Goal: Task Accomplishment & Management: Use online tool/utility

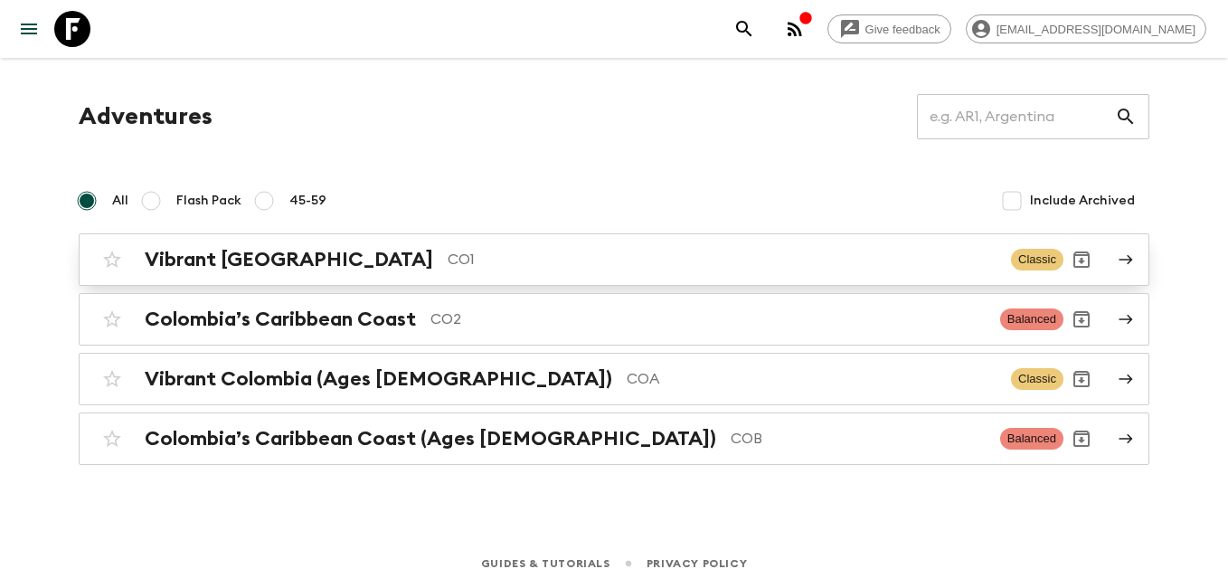
click at [273, 272] on div "Vibrant Colombia CO1 Classic" at bounding box center [578, 259] width 969 height 36
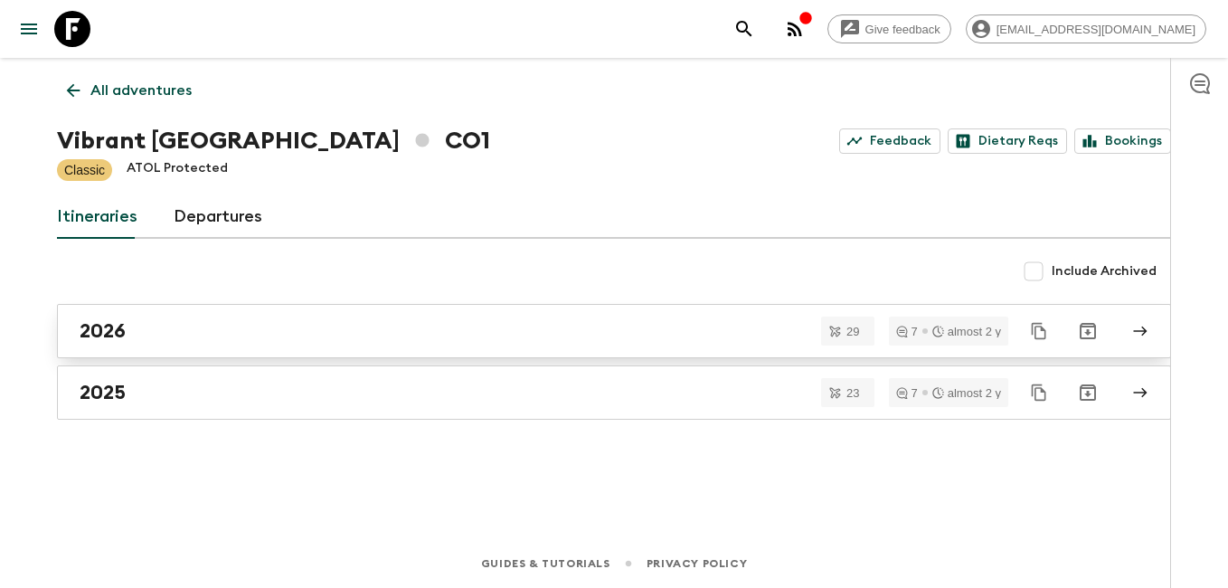
click at [143, 340] on div "2026" at bounding box center [597, 331] width 1034 height 24
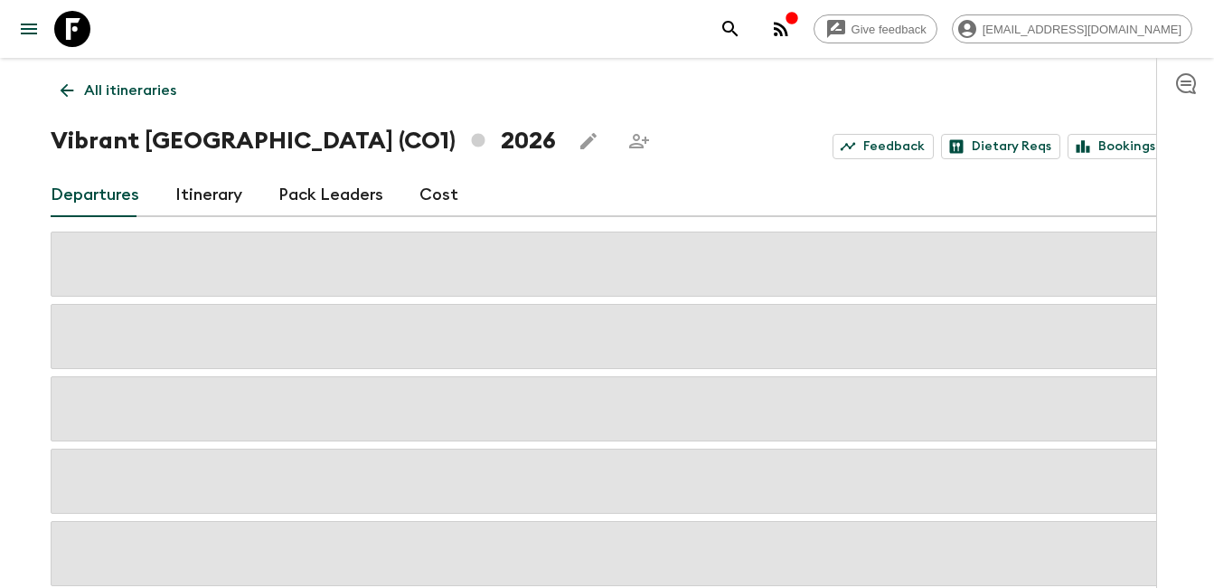
click at [71, 91] on icon at bounding box center [67, 90] width 20 height 20
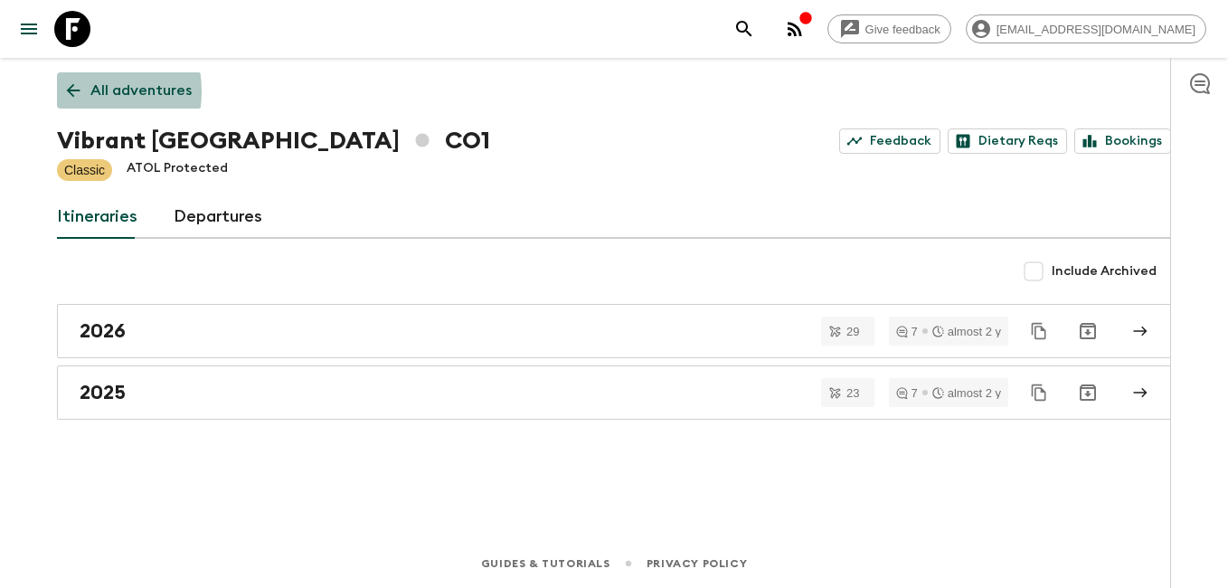
click at [71, 91] on icon at bounding box center [73, 90] width 20 height 20
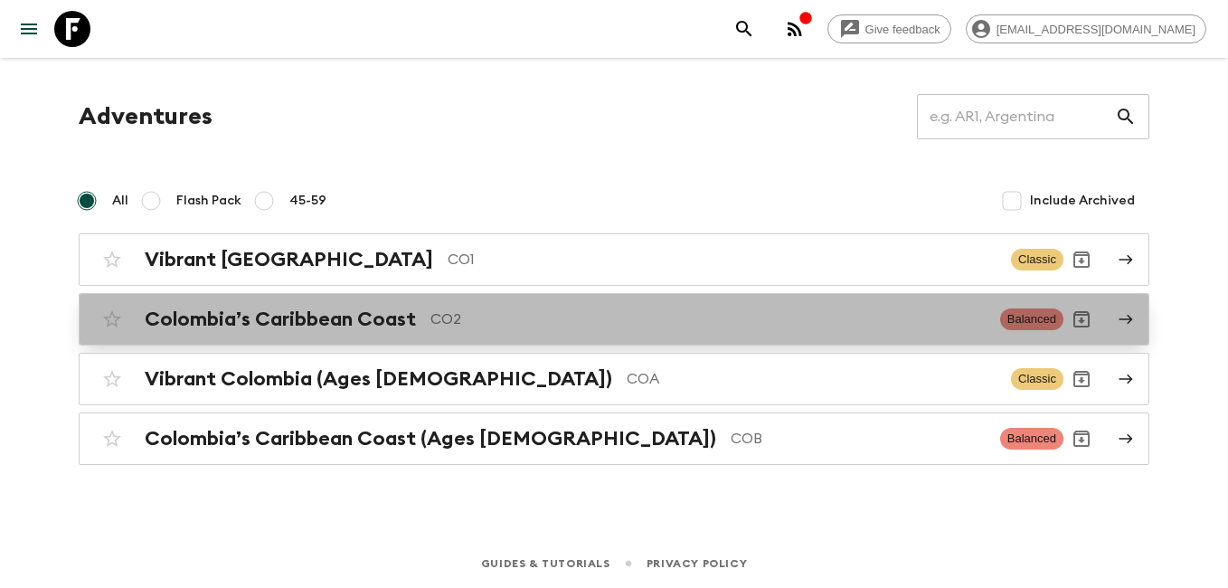
click at [367, 319] on h2 "Colombia’s Caribbean Coast" at bounding box center [280, 319] width 271 height 24
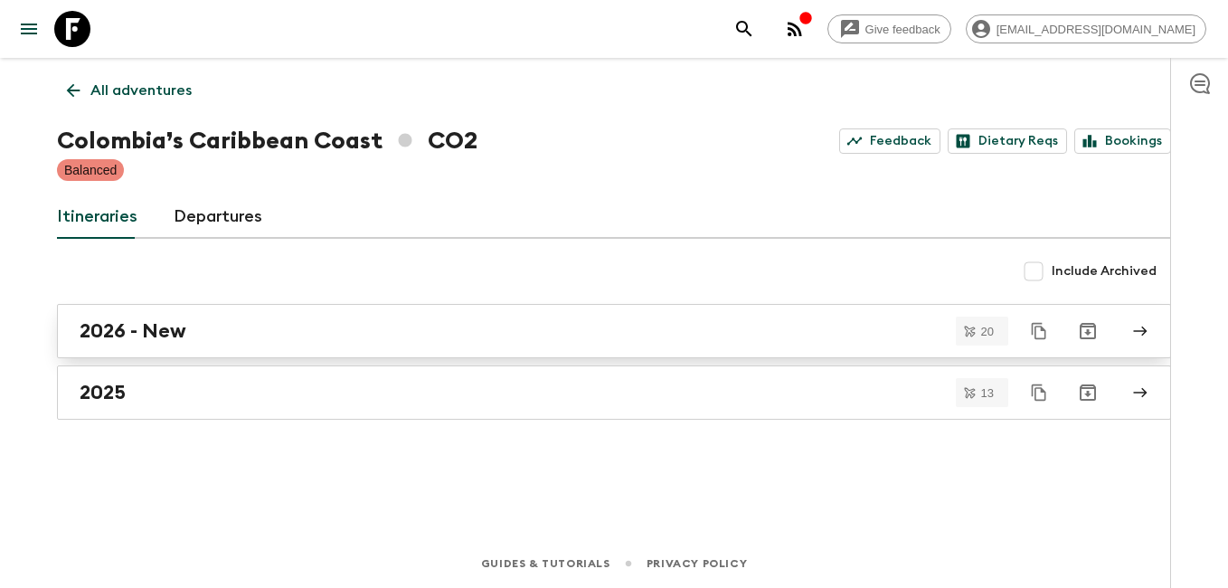
click at [211, 338] on div "2026 - New" at bounding box center [597, 331] width 1034 height 24
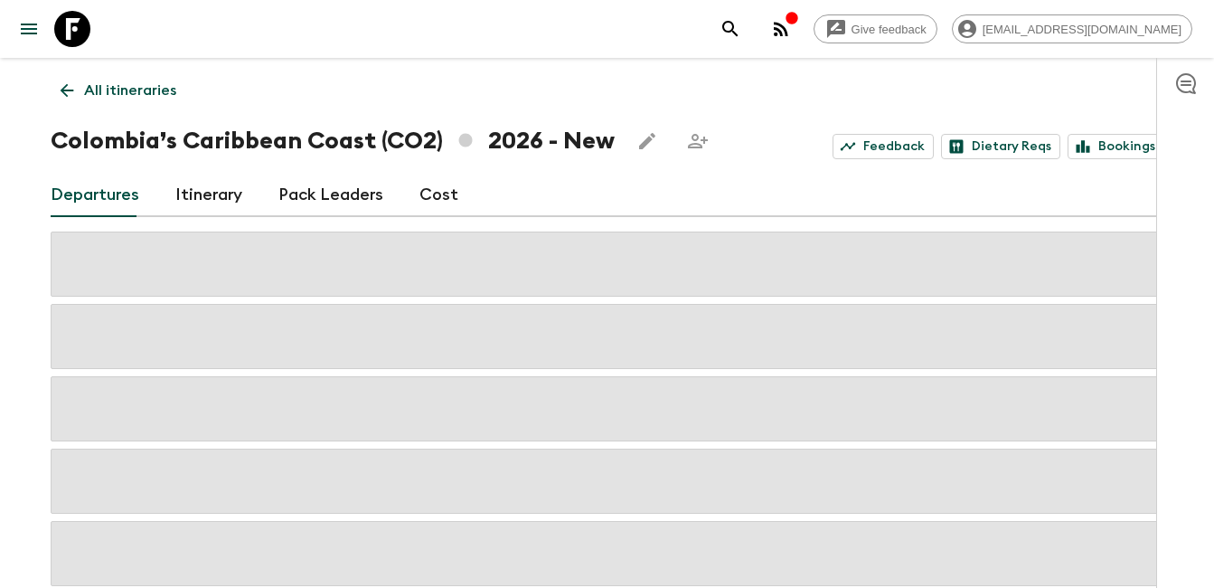
click at [209, 180] on link "Itinerary" at bounding box center [208, 195] width 67 height 43
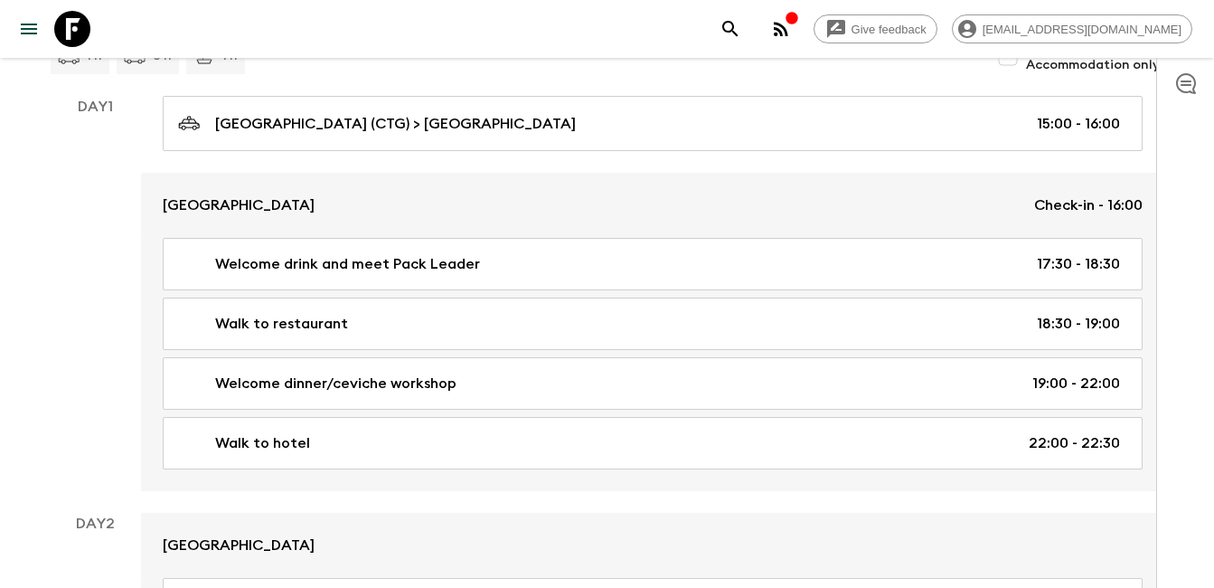
scroll to position [271, 0]
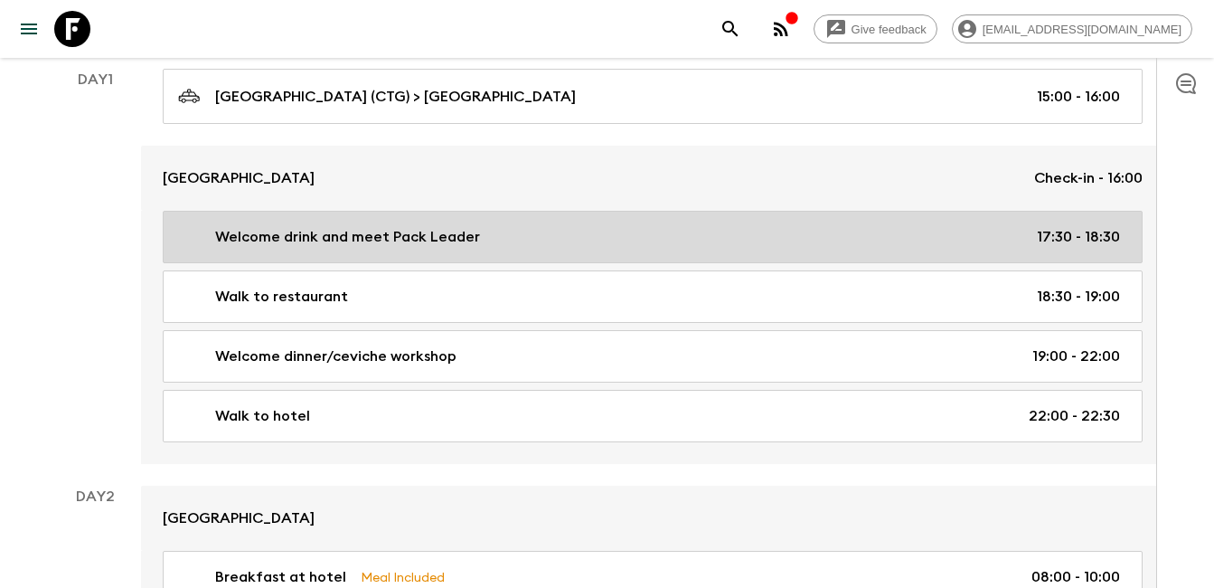
click at [373, 231] on p "Welcome drink and meet Pack Leader" at bounding box center [347, 237] width 265 height 22
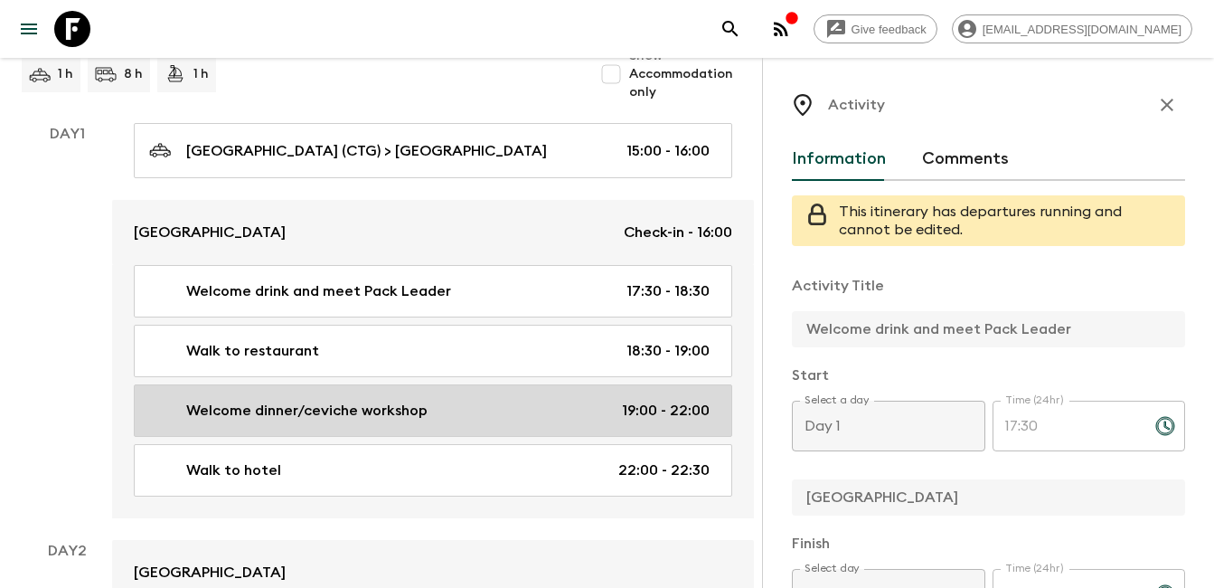
click at [328, 418] on p "Welcome dinner/ceviche workshop" at bounding box center [306, 411] width 241 height 22
type input "Welcome dinner/ceviche workshop"
type input "Ohlala Bistro"
type textarea "Flashpackers will prepare their own ceviche, and enjoy a full meal of starter, …"
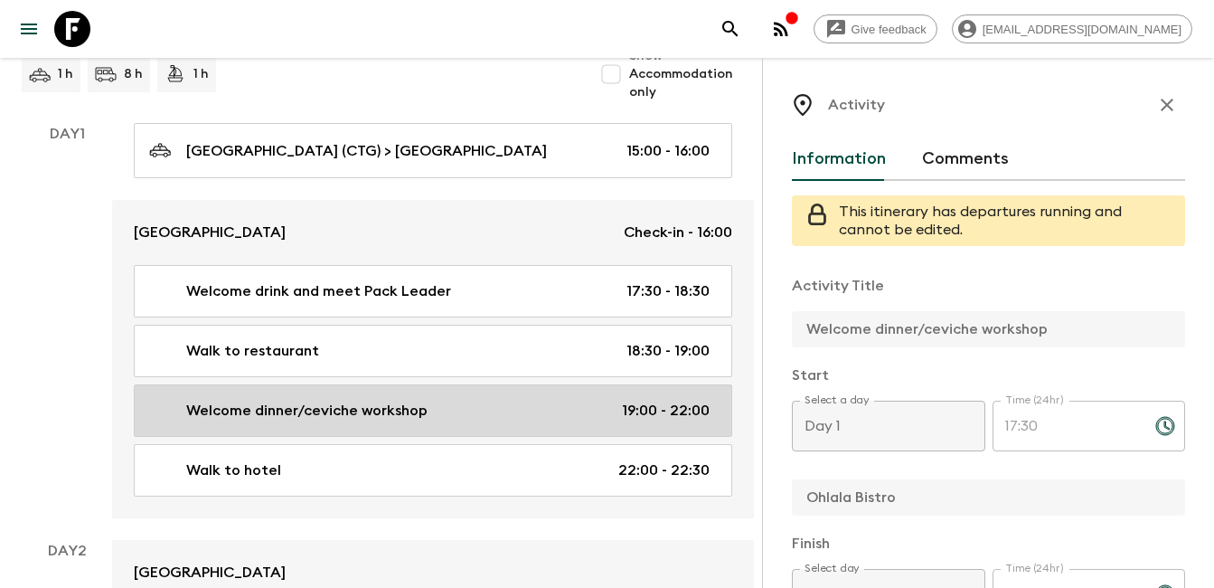
type input "19:00"
type input "22:00"
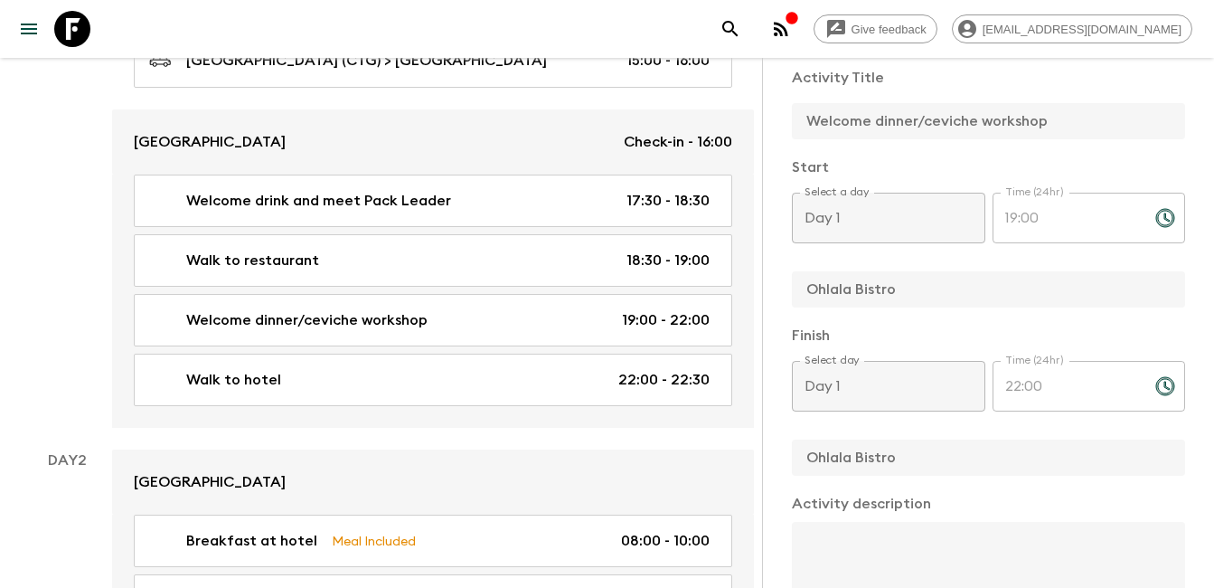
scroll to position [181, 0]
